Goal: Task Accomplishment & Management: Use online tool/utility

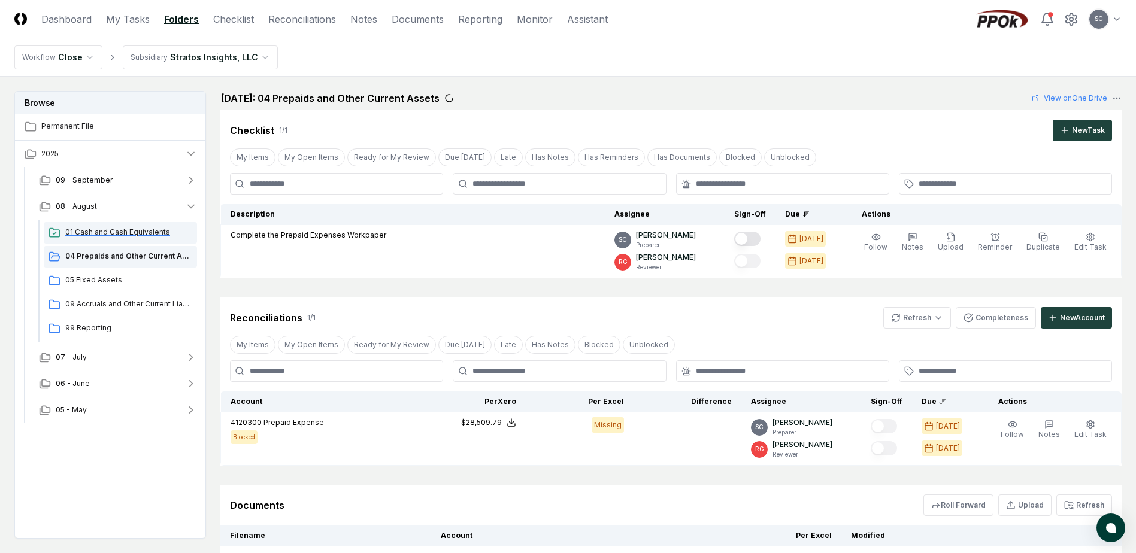
click at [93, 231] on span "01 Cash and Cash Equivalents" at bounding box center [128, 232] width 127 height 11
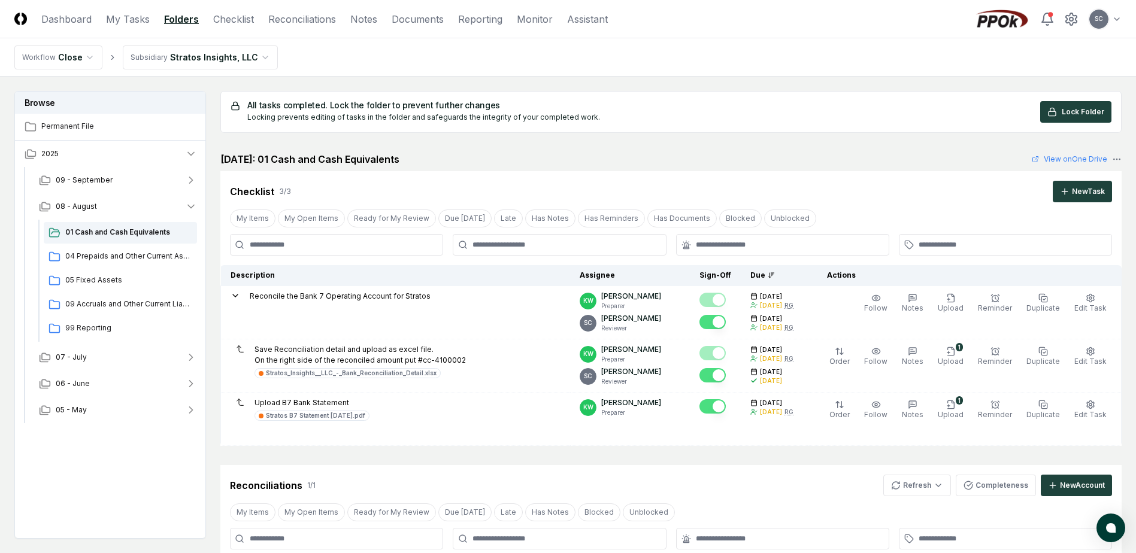
click at [199, 51] on html "CloseCore Dashboard My Tasks Folders Checklist Reconciliations Notes Documents …" at bounding box center [568, 448] width 1136 height 896
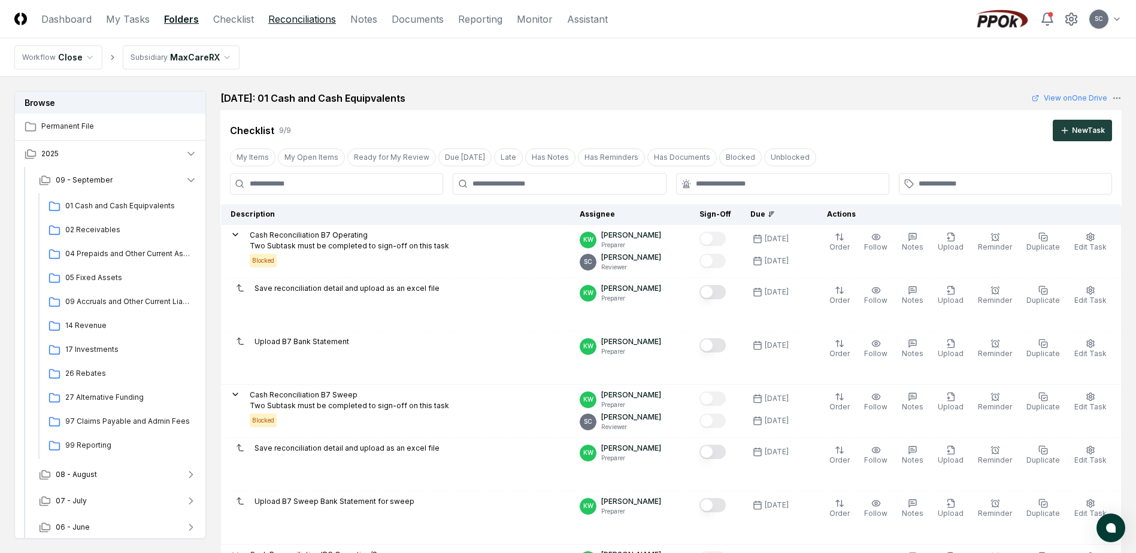
click at [298, 17] on link "Reconciliations" at bounding box center [302, 19] width 68 height 14
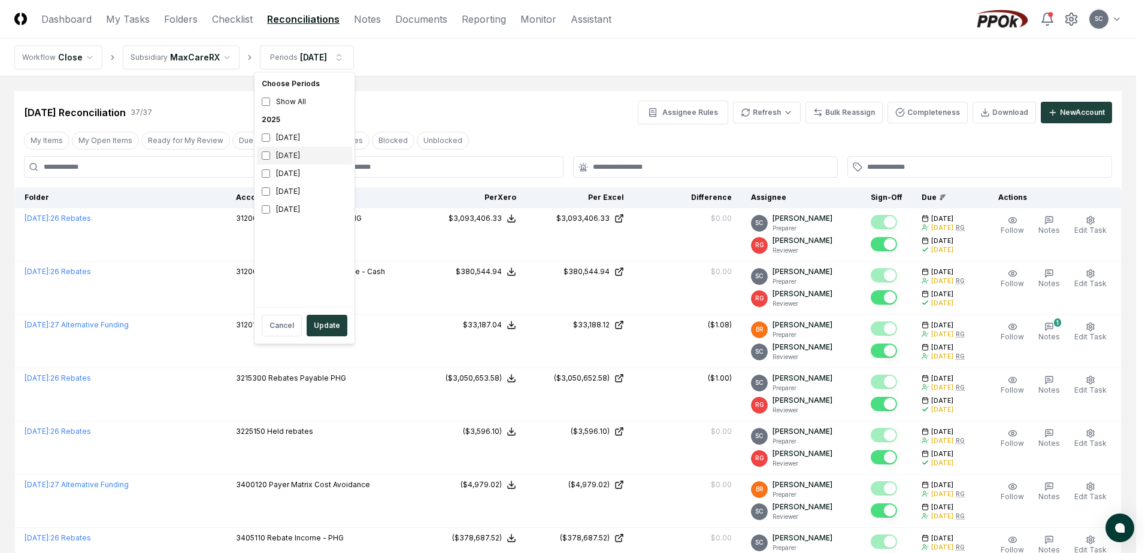
click at [271, 156] on div "[DATE]" at bounding box center [304, 156] width 95 height 18
click at [264, 168] on div "[DATE]" at bounding box center [304, 174] width 95 height 18
click at [325, 333] on button "Update" at bounding box center [327, 326] width 41 height 22
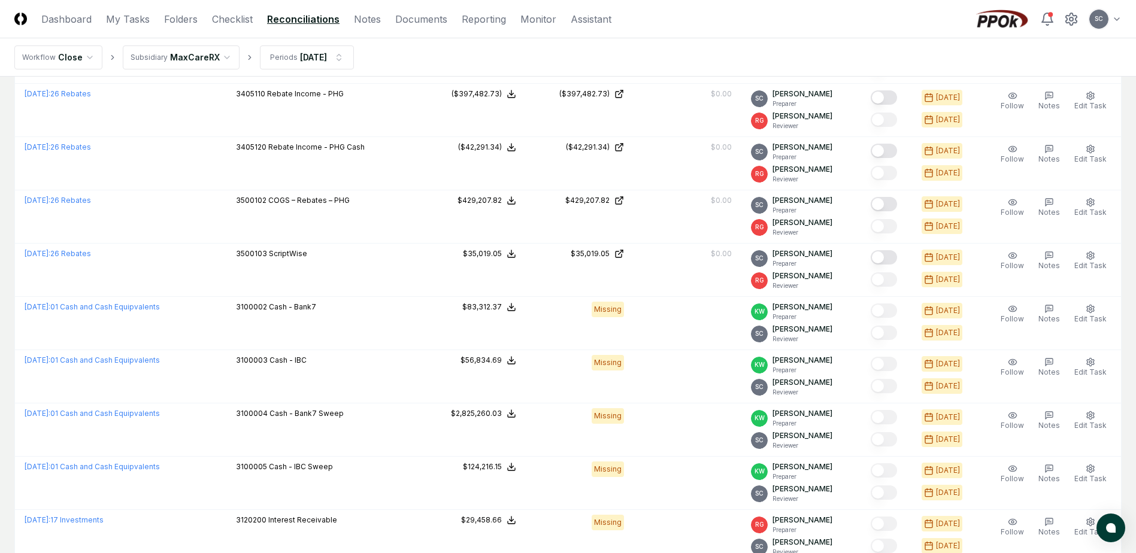
scroll to position [479, 0]
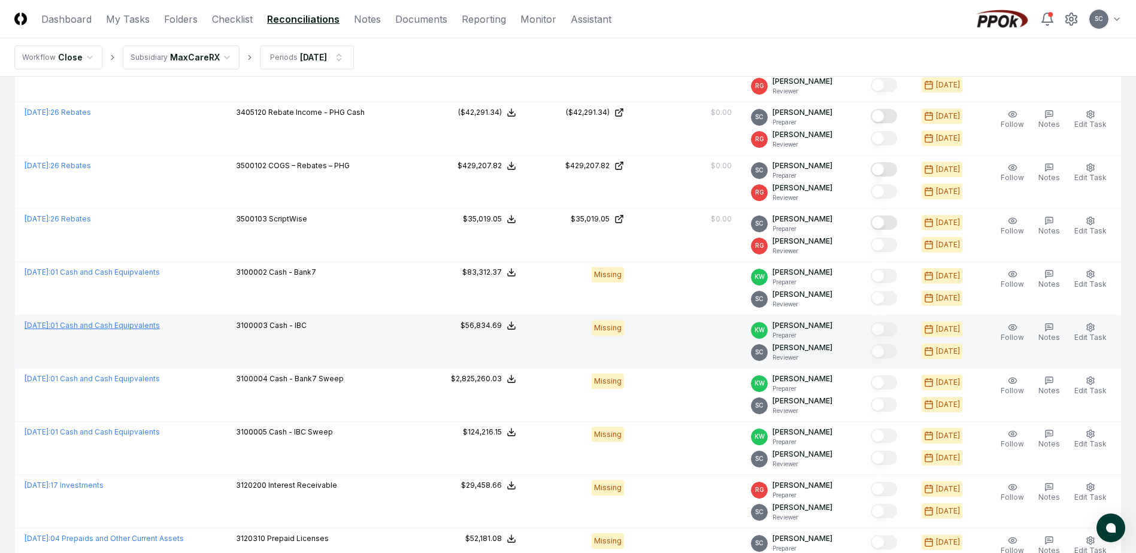
click at [96, 326] on link "[DATE] : 01 Cash and Cash Equipvalents" at bounding box center [92, 325] width 135 height 9
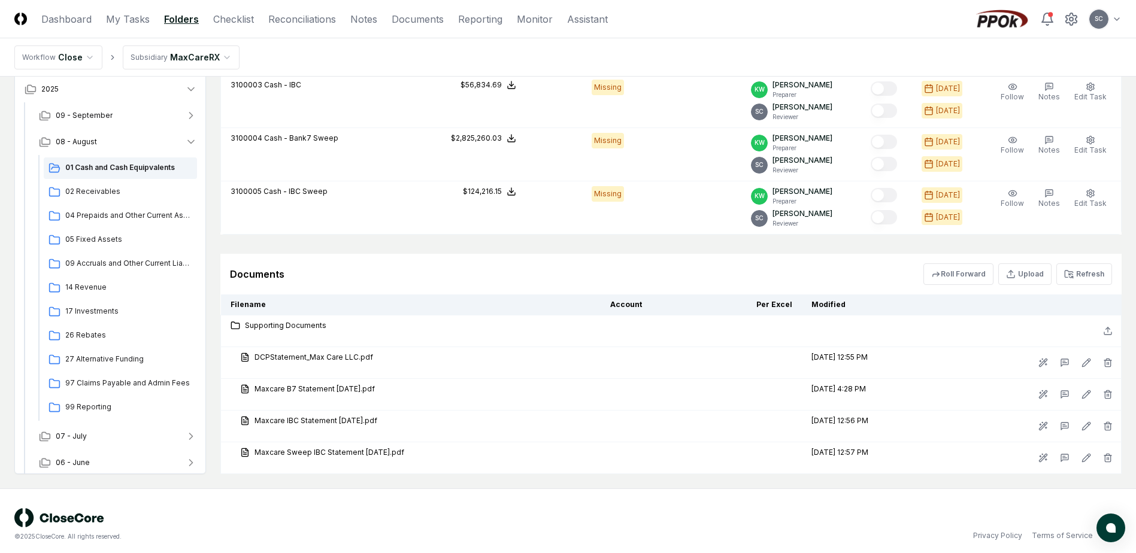
scroll to position [825, 0]
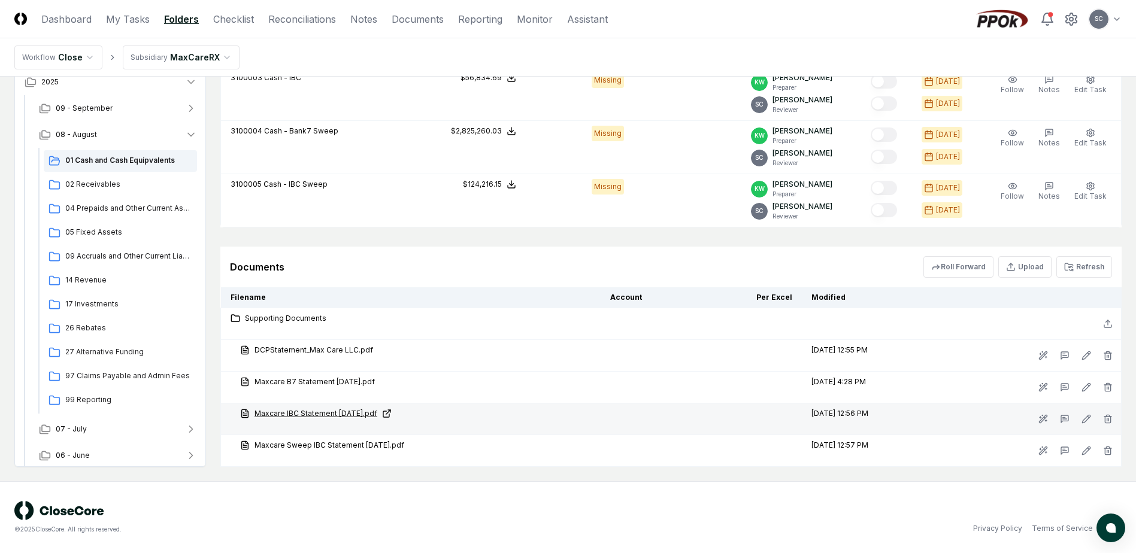
click at [322, 416] on link "Maxcare IBC Statement [DATE].pdf" at bounding box center [415, 414] width 351 height 11
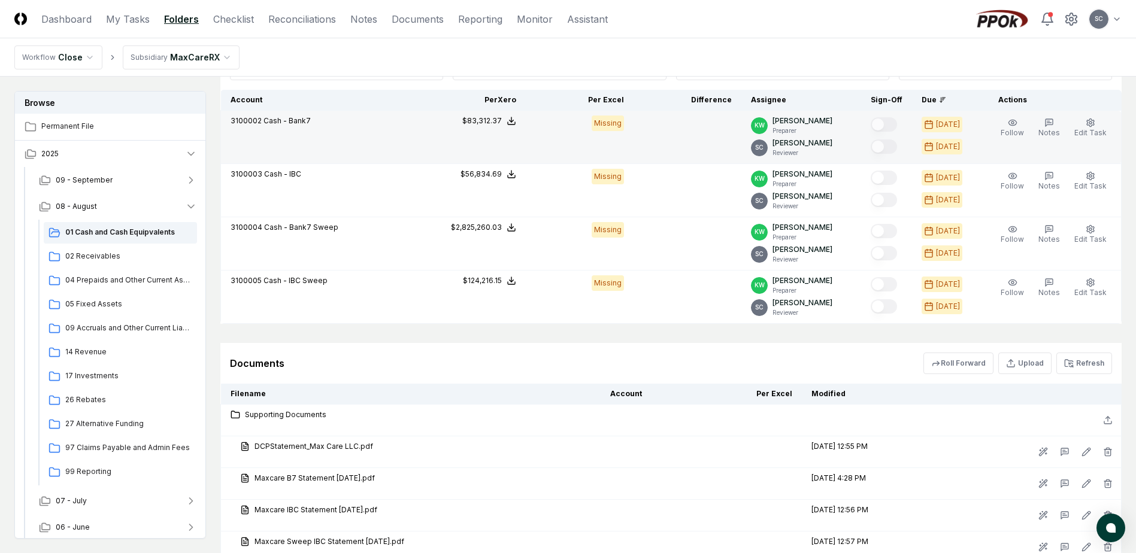
scroll to position [525, 0]
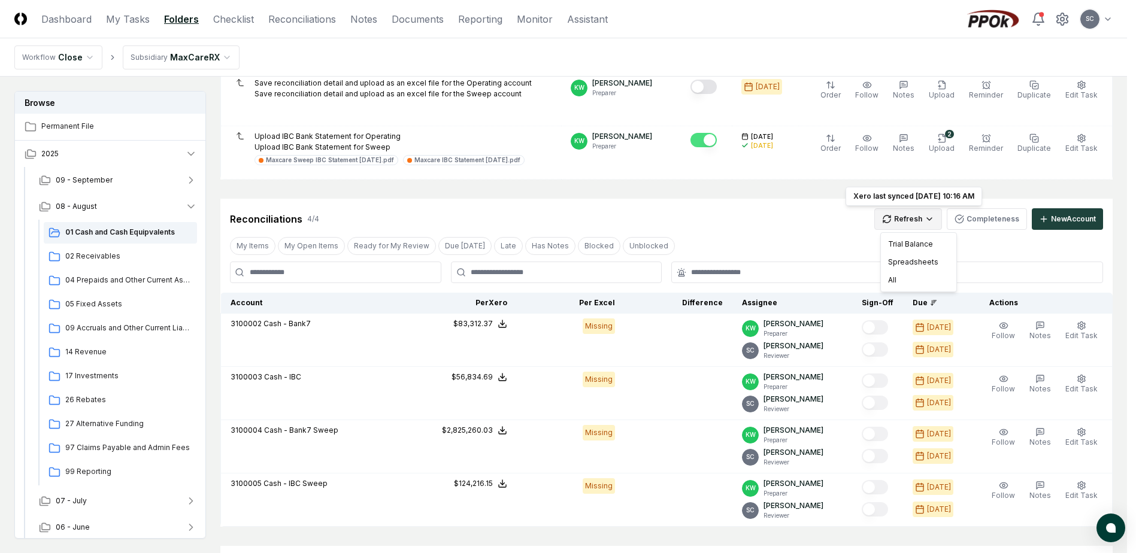
click at [929, 221] on html "CloseCore Dashboard My Tasks Folders Checklist Reconciliations Notes Documents …" at bounding box center [568, 164] width 1136 height 1378
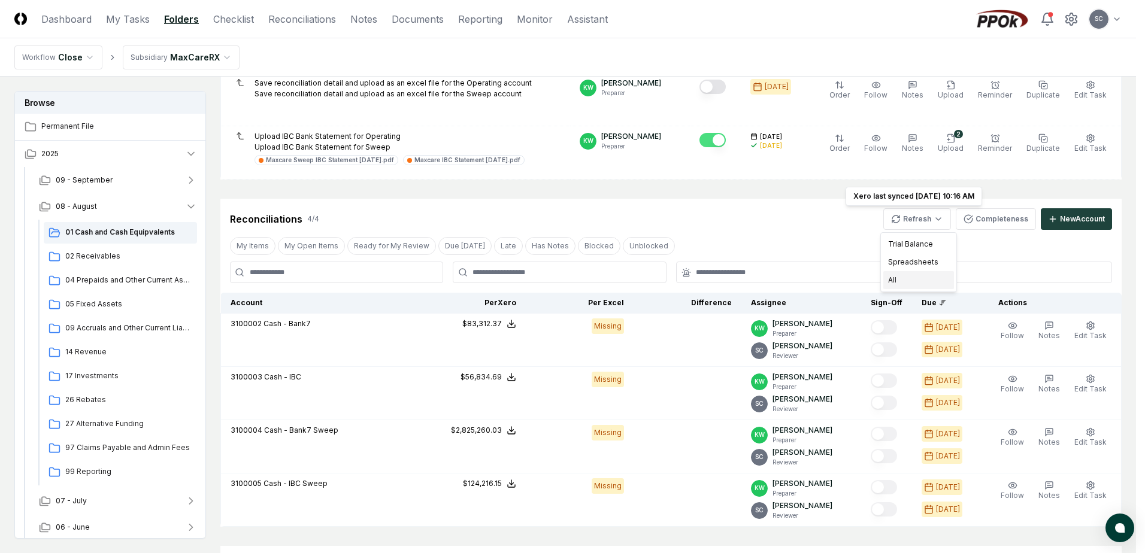
click at [898, 276] on div "All" at bounding box center [919, 280] width 71 height 18
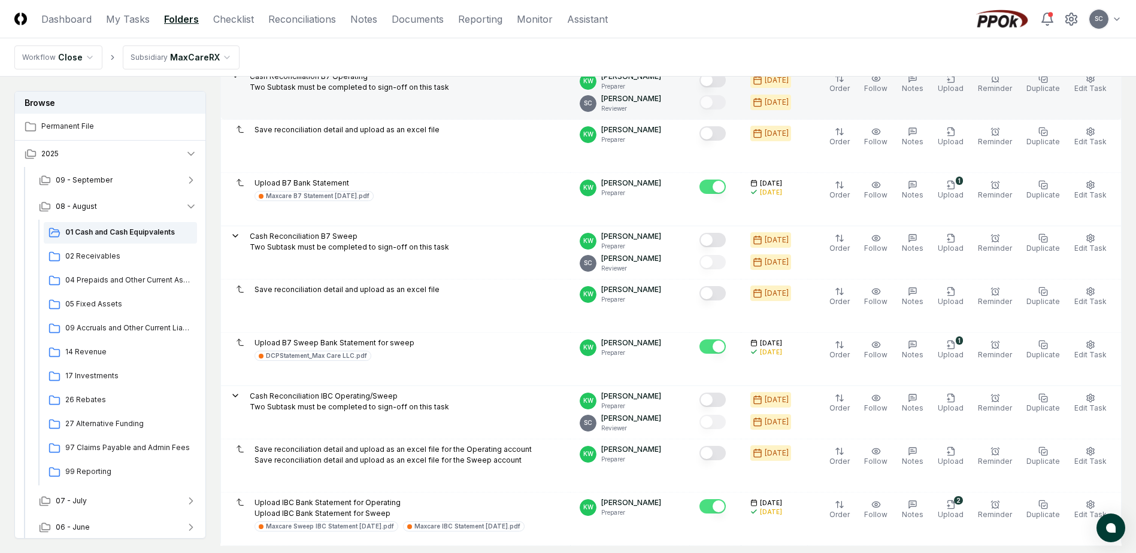
scroll to position [46, 0]
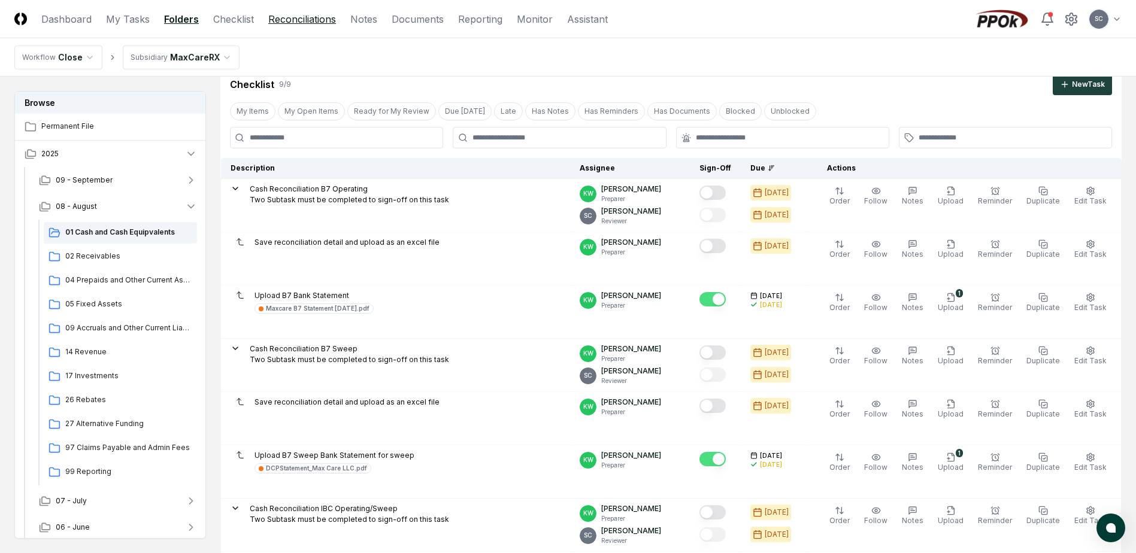
click at [299, 20] on link "Reconciliations" at bounding box center [302, 19] width 68 height 14
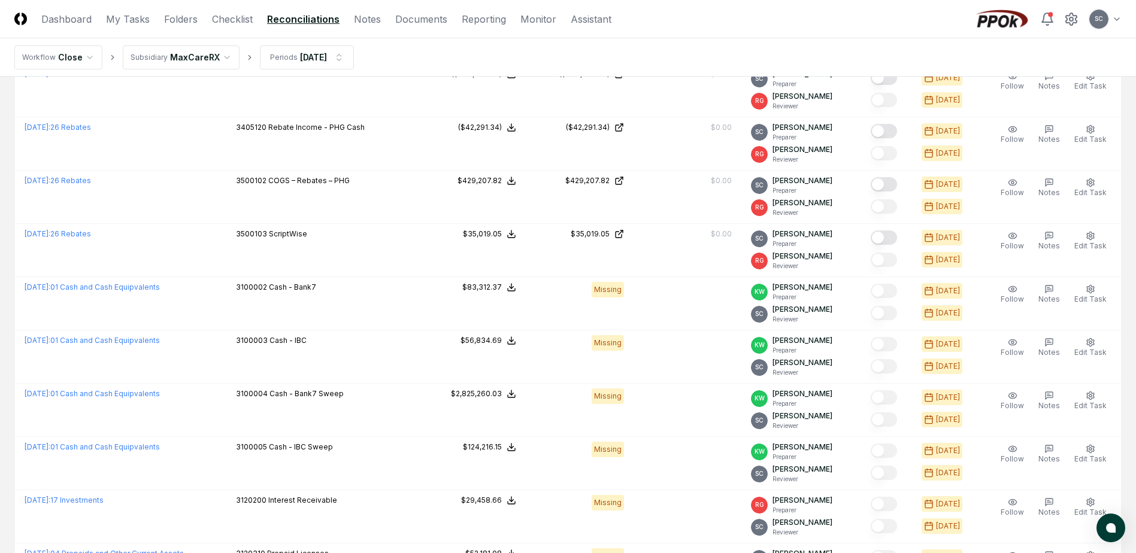
scroll to position [479, 0]
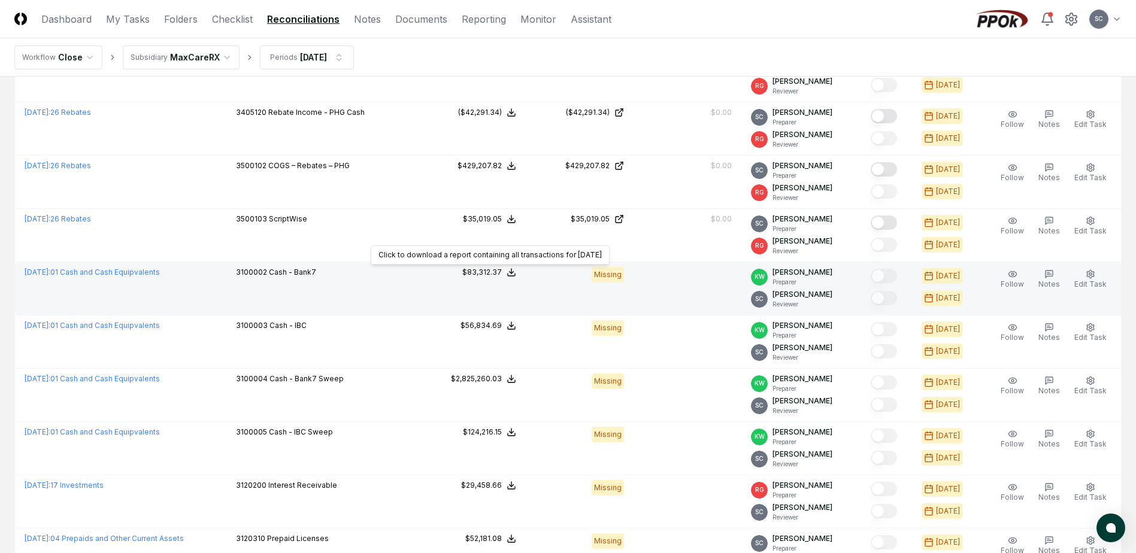
click at [488, 270] on div "$83,312.37" at bounding box center [482, 272] width 40 height 11
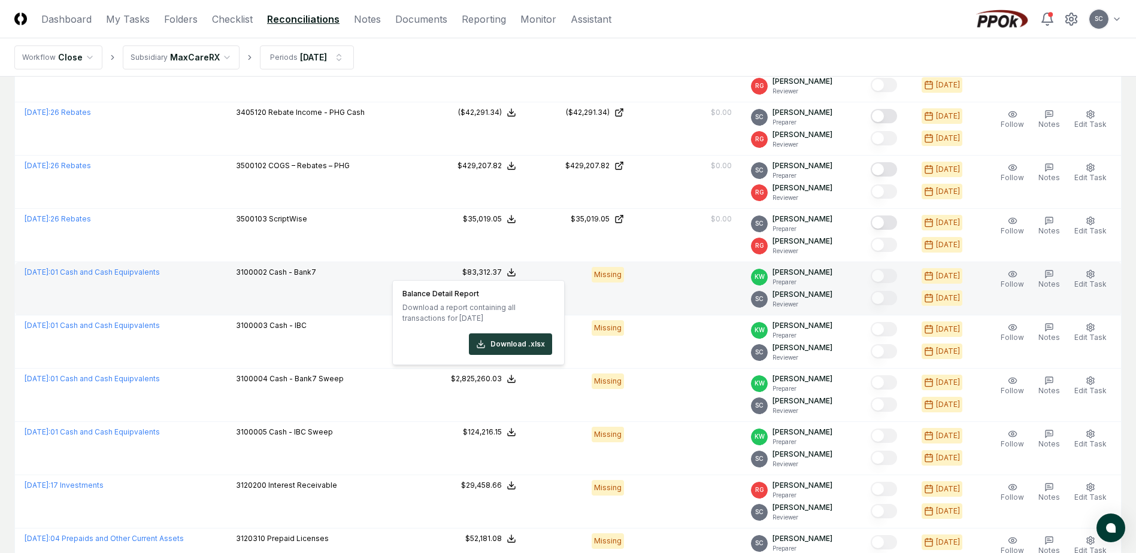
click at [488, 270] on div "$83,312.37" at bounding box center [482, 272] width 40 height 11
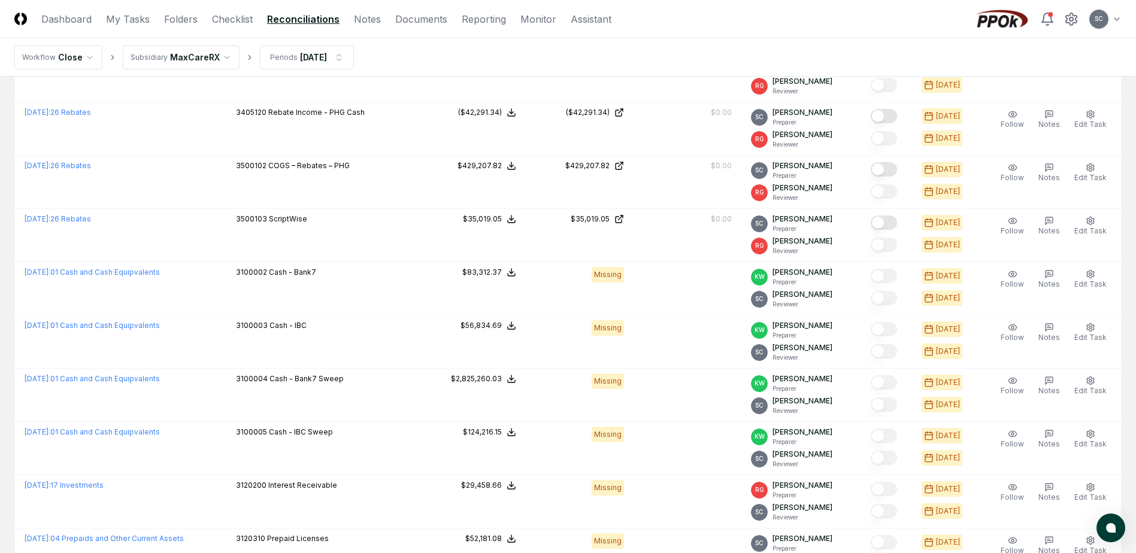
click at [513, 42] on nav "Workflow Close Subsidiary MaxCareRX Periods [DATE]" at bounding box center [568, 57] width 1136 height 38
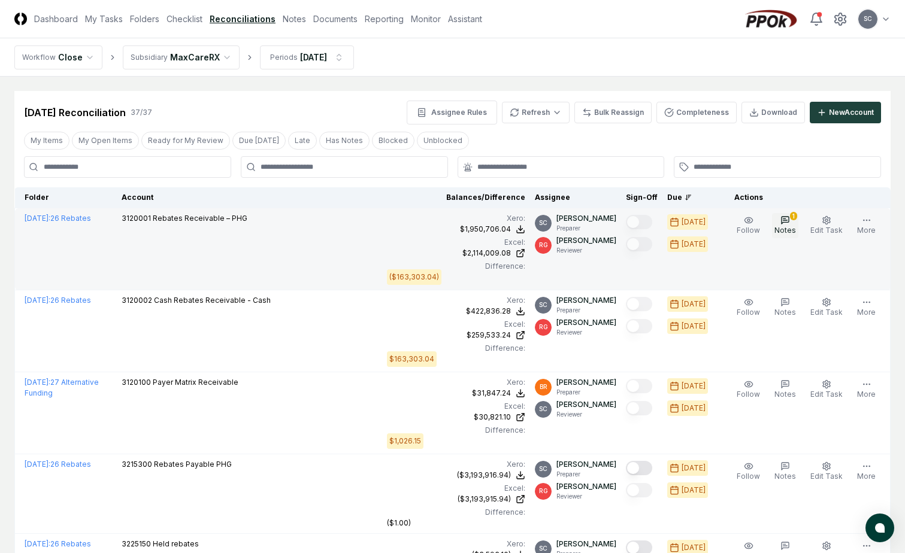
click at [792, 228] on span "Notes" at bounding box center [785, 230] width 22 height 9
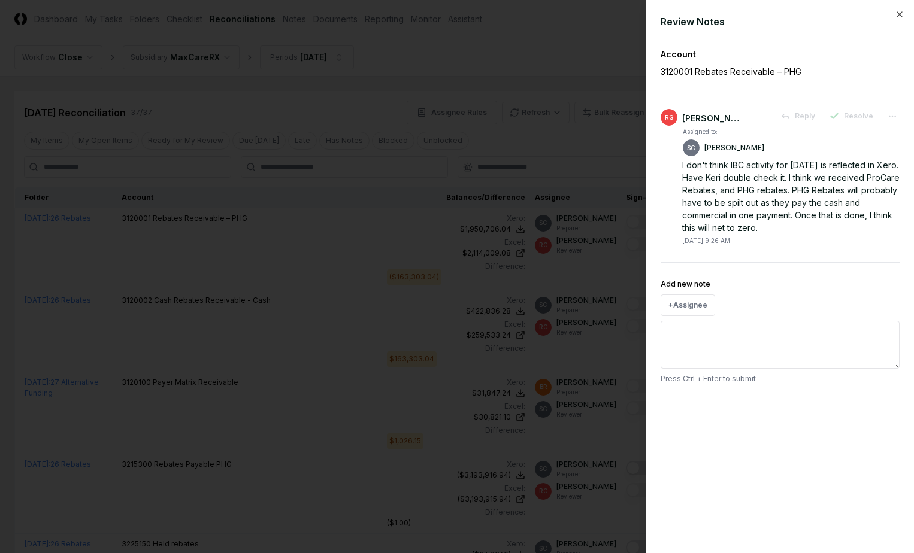
click at [559, 38] on div at bounding box center [457, 276] width 914 height 553
